Goal: Browse casually

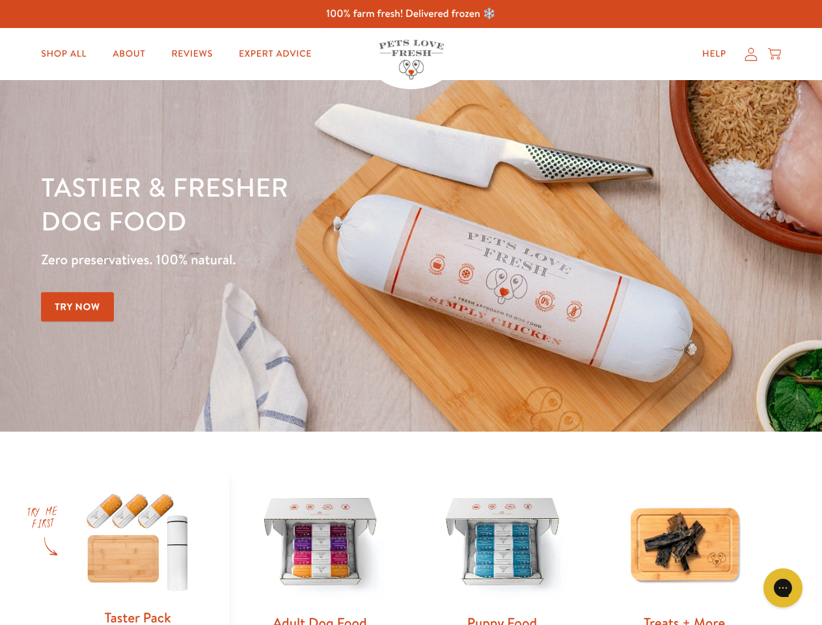
click at [411, 312] on div "Tastier & fresher dog food Zero preservatives. 100% natural. Try Now" at bounding box center [287, 256] width 493 height 172
click at [783, 588] on icon "Gorgias live chat" at bounding box center [782, 587] width 12 height 12
